Goal: Find specific page/section: Find specific page/section

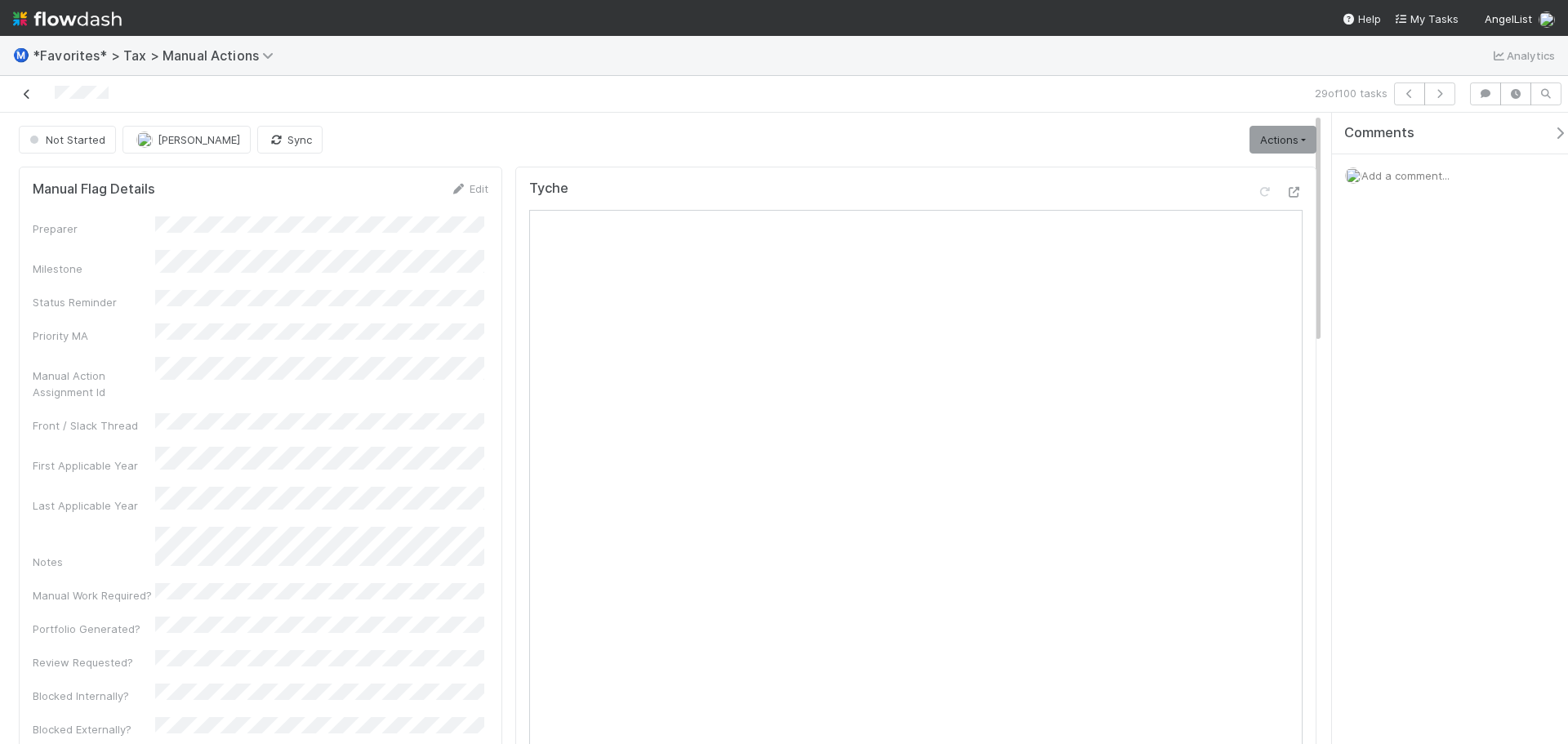
click at [28, 92] on icon at bounding box center [27, 94] width 17 height 11
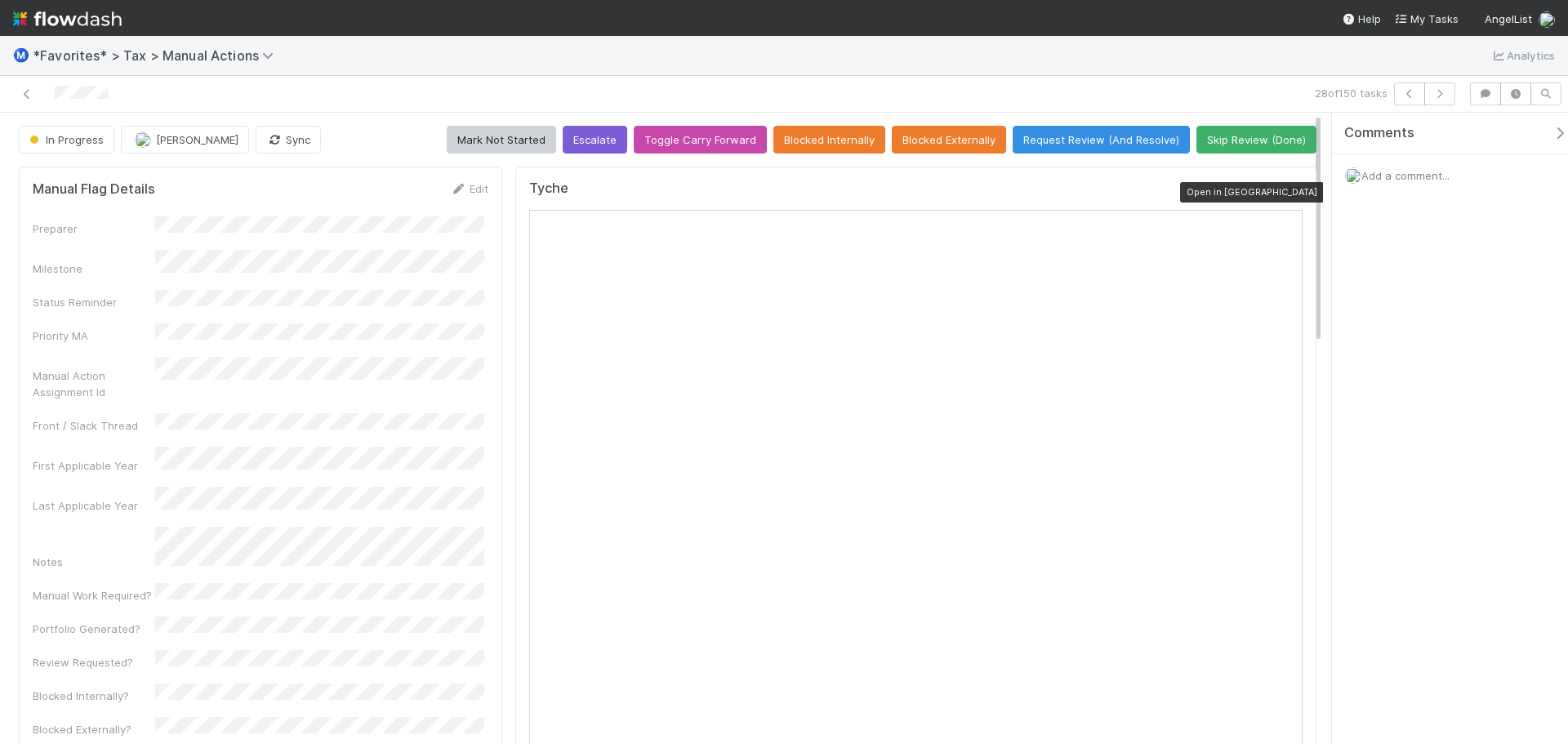
click at [1286, 198] on icon at bounding box center [1294, 192] width 17 height 11
